Goal: Transaction & Acquisition: Purchase product/service

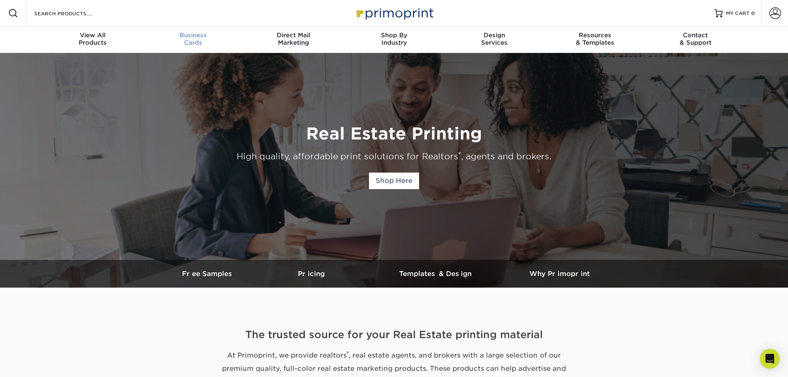
click at [191, 34] on span "Business" at bounding box center [193, 34] width 100 height 7
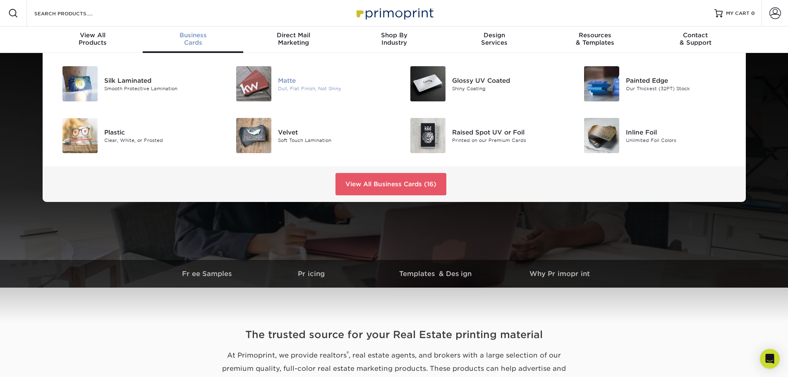
click at [262, 82] on img at bounding box center [253, 83] width 35 height 35
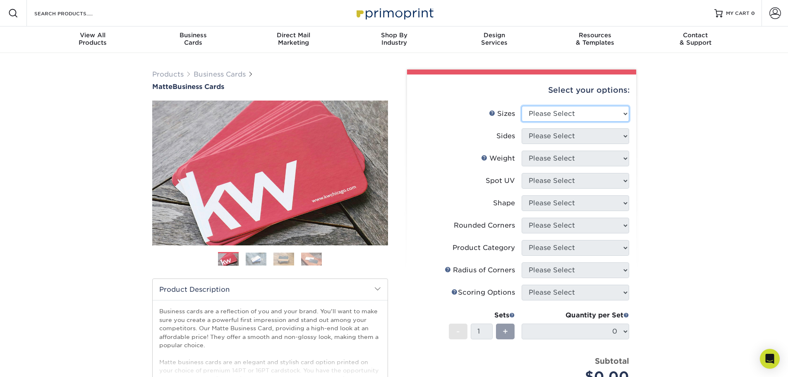
click at [575, 114] on select "Please Select 1.5" x 3.5" - Mini 1.75" x 3.5" - Mini 2" x 2" - Square 2" x 3" -…" at bounding box center [575, 114] width 108 height 16
select select "2.00x3.50"
click at [521, 106] on select "Please Select 1.5" x 3.5" - Mini 1.75" x 3.5" - Mini 2" x 2" - Square 2" x 3" -…" at bounding box center [575, 114] width 108 height 16
click at [572, 133] on select "Please Select Print Both Sides Print Front Only" at bounding box center [575, 136] width 108 height 16
select select "13abbda7-1d64-4f25-8bb2-c179b224825d"
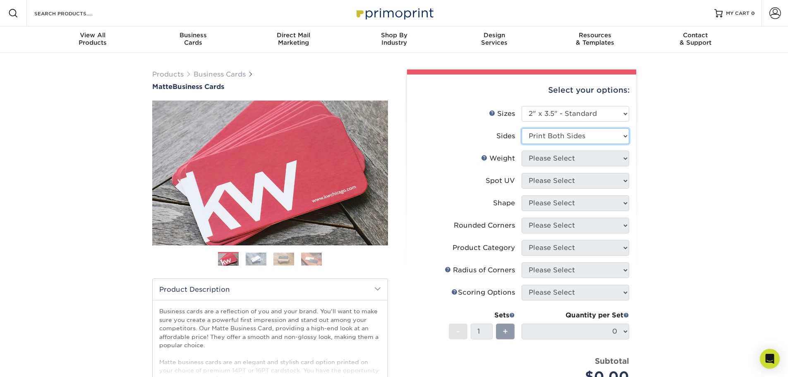
click at [521, 128] on select "Please Select Print Both Sides Print Front Only" at bounding box center [575, 136] width 108 height 16
click at [583, 158] on select "Please Select 16PT 14PT" at bounding box center [575, 159] width 108 height 16
select select "14PT"
click at [521, 151] on select "Please Select 16PT 14PT" at bounding box center [575, 159] width 108 height 16
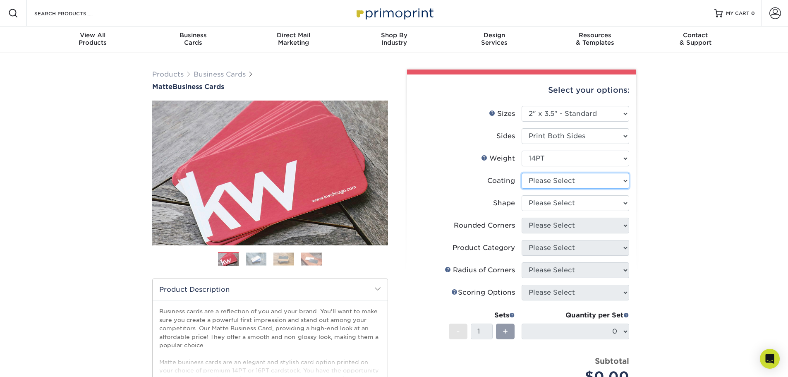
click at [562, 182] on select at bounding box center [575, 181] width 108 height 16
select select "121bb7b5-3b4d-429f-bd8d-bbf80e953313"
click at [521, 173] on select at bounding box center [575, 181] width 108 height 16
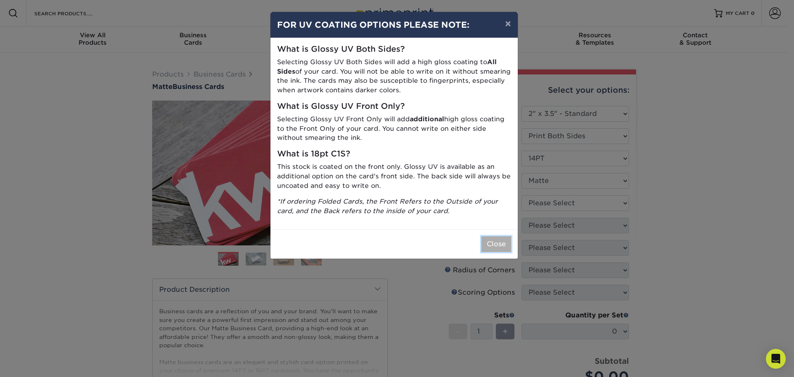
click at [501, 242] on button "Close" at bounding box center [496, 244] width 30 height 16
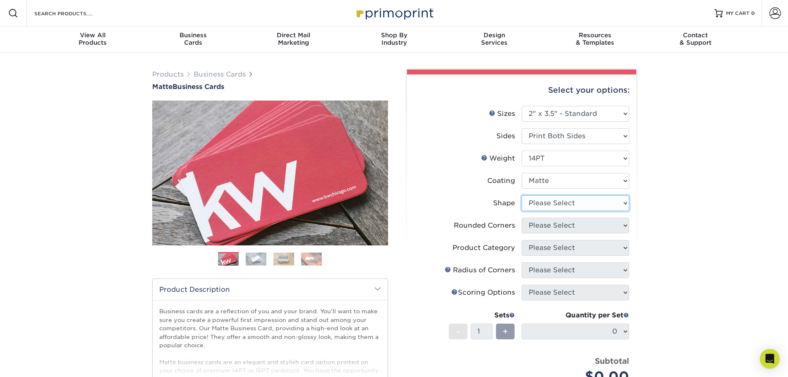
click at [581, 203] on select "Please Select Standard" at bounding box center [575, 203] width 108 height 16
select select "standard"
click at [521, 195] on select "Please Select Standard" at bounding box center [575, 203] width 108 height 16
click at [547, 222] on select "Please Select Yes - Round 2 Corners Yes - Round 4 Corners No" at bounding box center [575, 226] width 108 height 16
select select "7672df9e-0e0a-464d-8e1f-920c575e4da3"
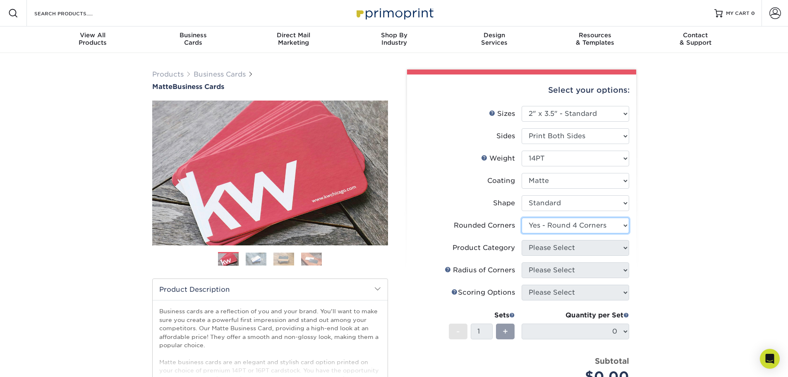
click at [521, 218] on select "Please Select Yes - Round 2 Corners Yes - Round 4 Corners No" at bounding box center [575, 226] width 108 height 16
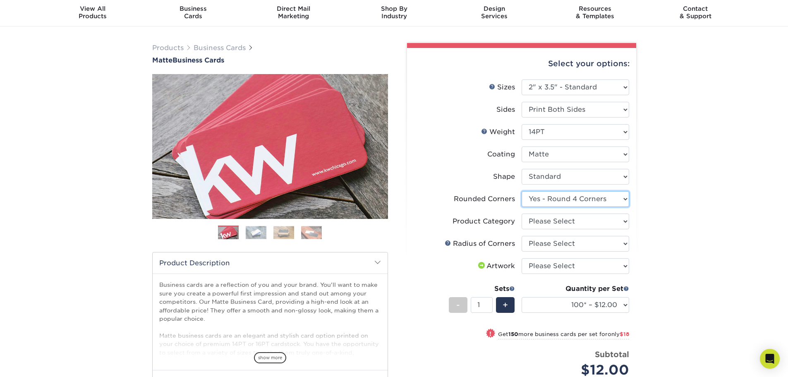
scroll to position [41, 0]
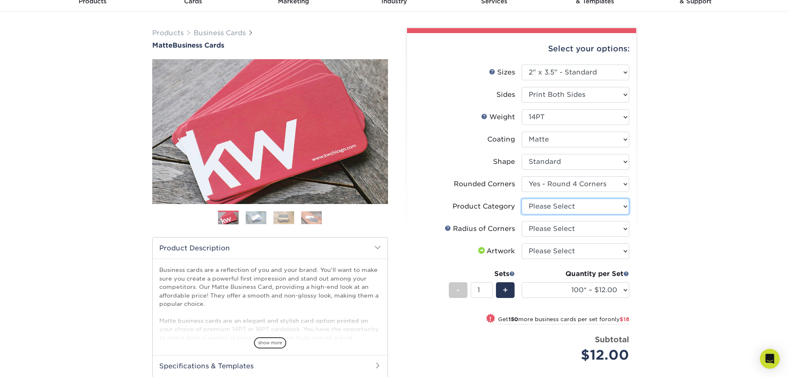
click at [600, 208] on select "Please Select Business Cards" at bounding box center [575, 206] width 108 height 16
select select "3b5148f1-0588-4f88-a218-97bcfdce65c1"
click at [521, 198] on select "Please Select Business Cards" at bounding box center [575, 206] width 108 height 16
click at [596, 229] on select "Please Select Rounded 1/8" Rounded 1/4"" at bounding box center [575, 229] width 108 height 16
select select "589680c7-ee9a-431b-9d12-d7aeb1386a97"
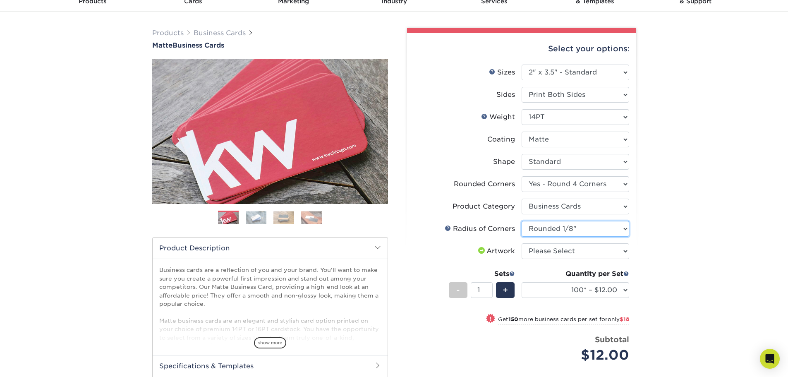
click at [521, 221] on select "Please Select Rounded 1/8" Rounded 1/4"" at bounding box center [575, 229] width 108 height 16
click at [617, 250] on select "Please Select I will upload files I need a design - $100" at bounding box center [575, 251] width 108 height 16
select select "design"
click at [521, 243] on select "Please Select I will upload files I need a design - $100" at bounding box center [575, 251] width 108 height 16
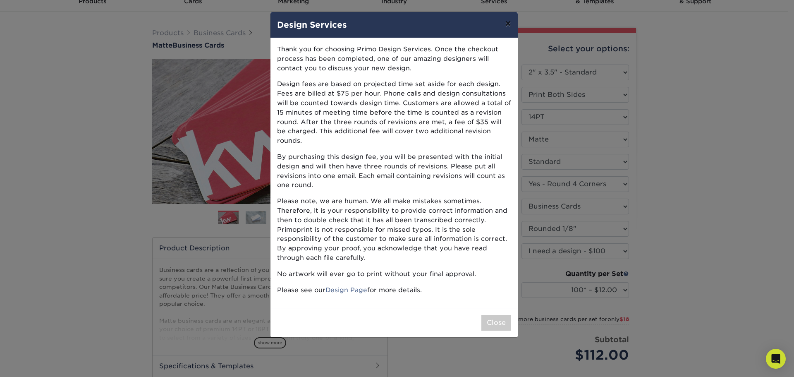
click at [508, 25] on button "×" at bounding box center [507, 23] width 19 height 23
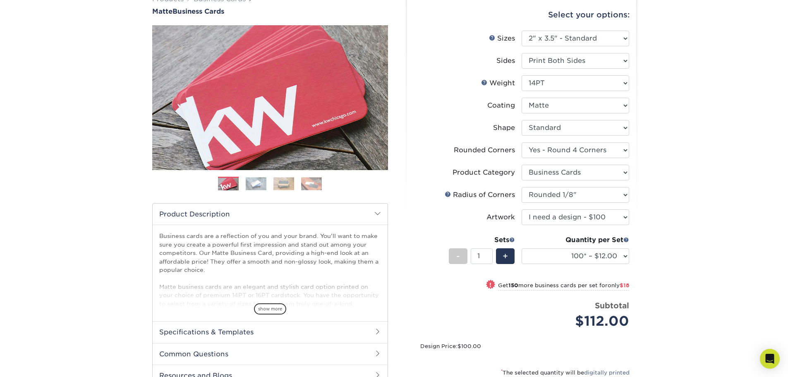
scroll to position [0, 0]
